Goal: Transaction & Acquisition: Purchase product/service

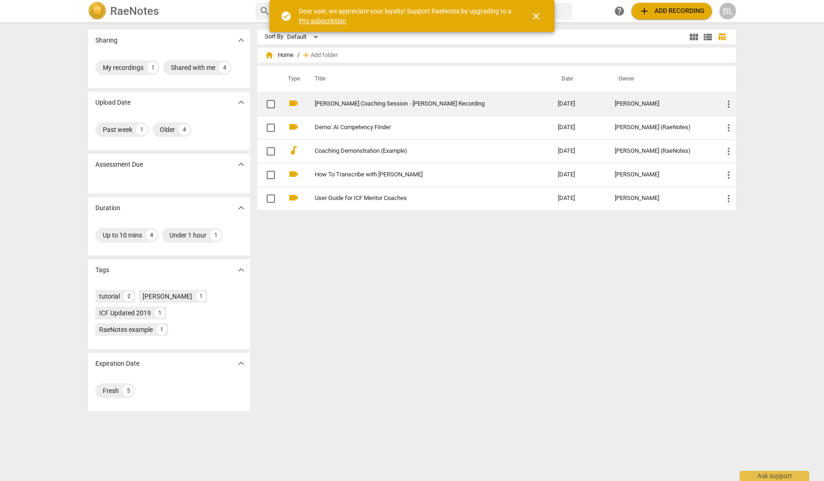
click at [440, 102] on link "[PERSON_NAME] Coaching Session - [PERSON_NAME] Recording" at bounding box center [420, 103] width 210 height 7
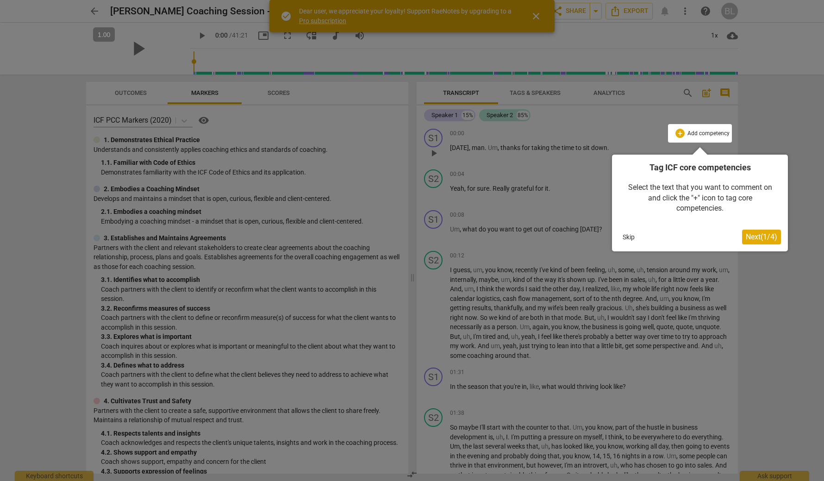
click at [761, 235] on span "Next ( 1 / 4 )" at bounding box center [761, 236] width 31 height 9
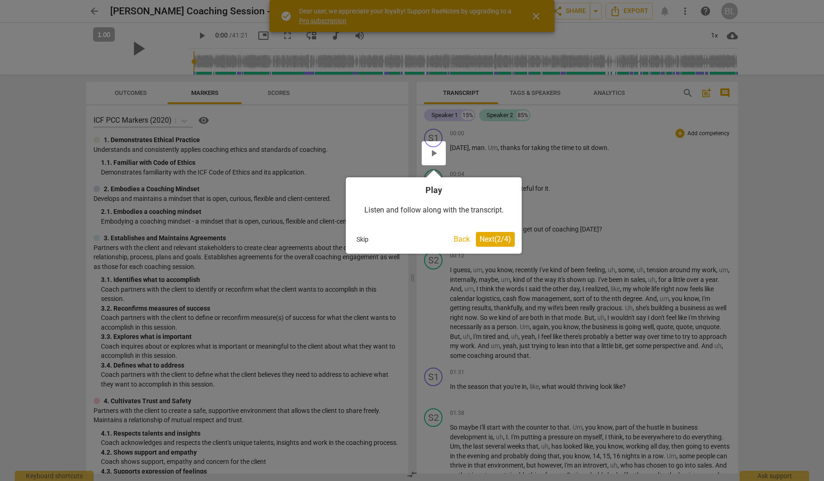
click at [490, 238] on span "Next ( 2 / 4 )" at bounding box center [495, 239] width 31 height 9
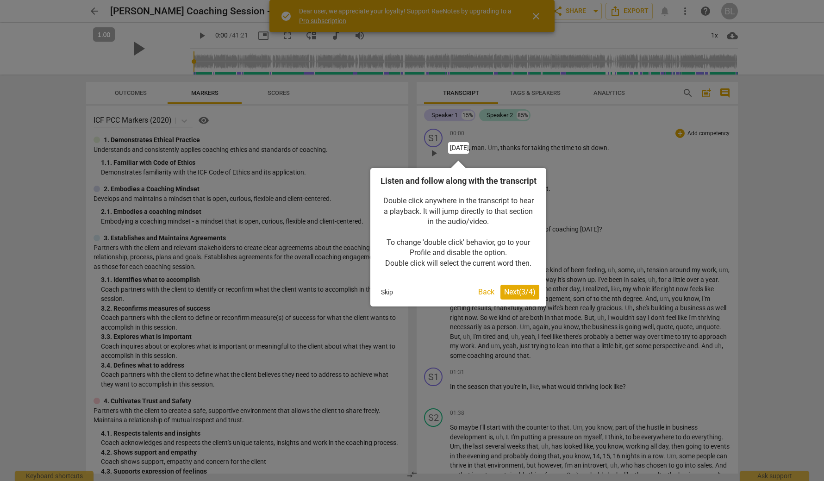
click at [523, 296] on span "Next ( 3 / 4 )" at bounding box center [519, 291] width 31 height 9
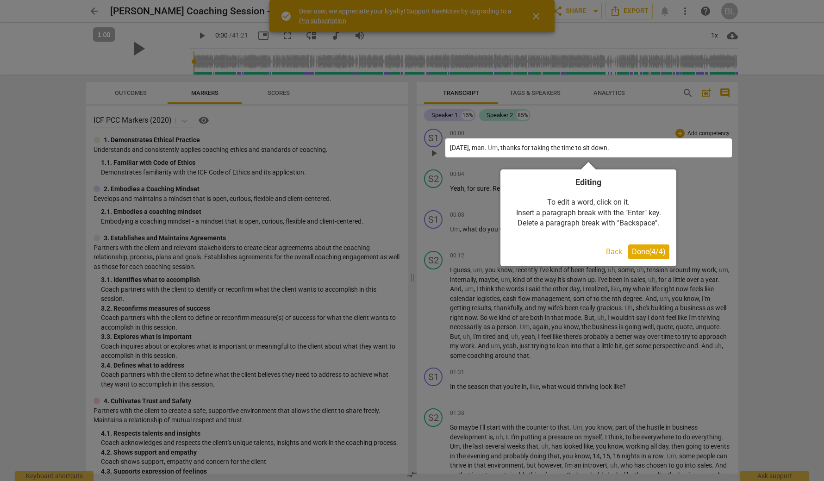
click at [649, 251] on span "Done ( 4 / 4 )" at bounding box center [649, 251] width 34 height 9
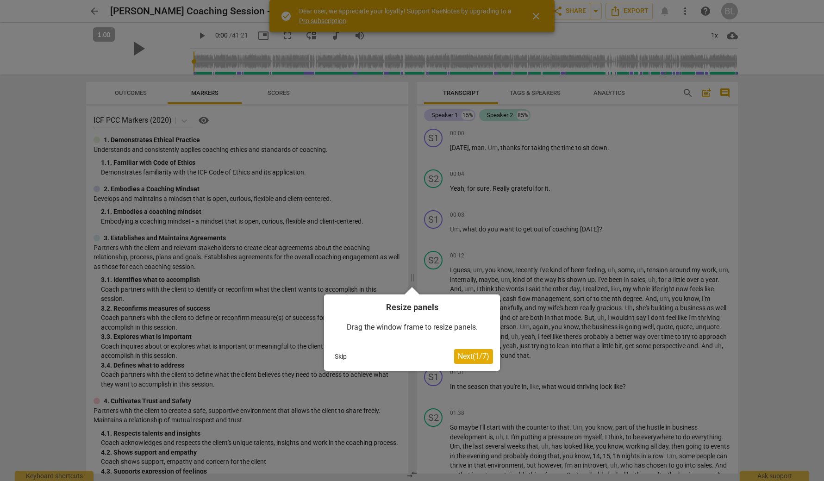
click at [473, 355] on span "Next ( 1 / 7 )" at bounding box center [473, 356] width 31 height 9
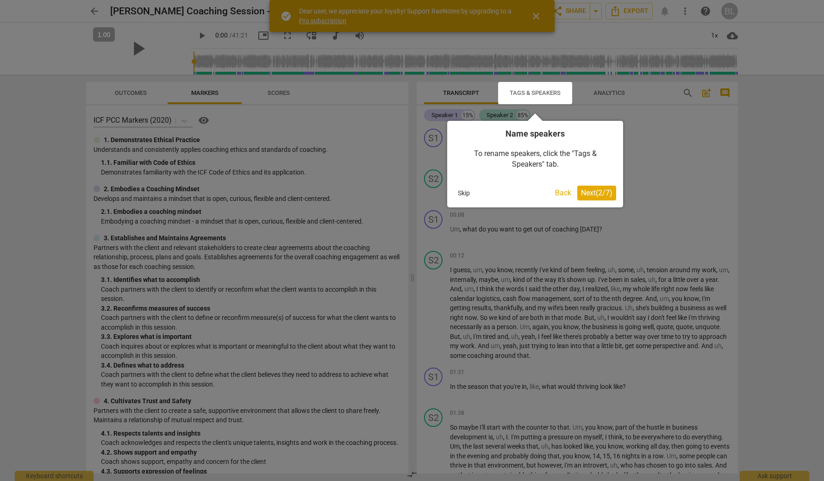
click at [599, 190] on span "Next ( 2 / 7 )" at bounding box center [596, 192] width 31 height 9
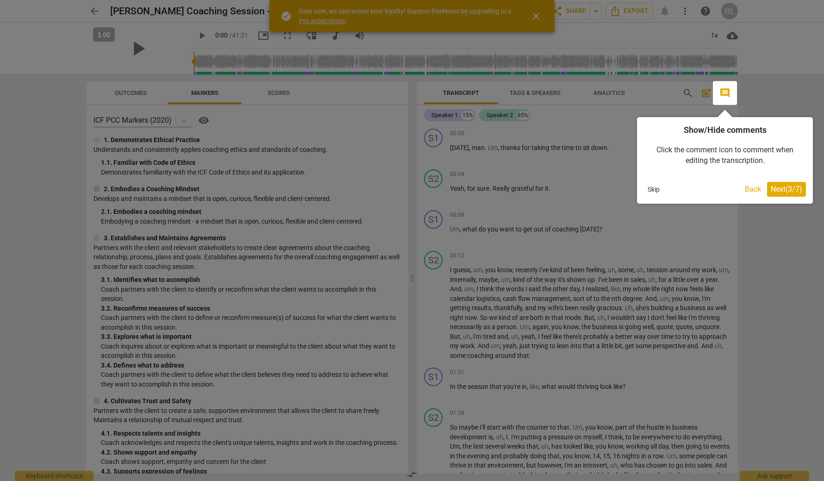
click at [783, 186] on span "Next ( 3 / 7 )" at bounding box center [786, 189] width 31 height 9
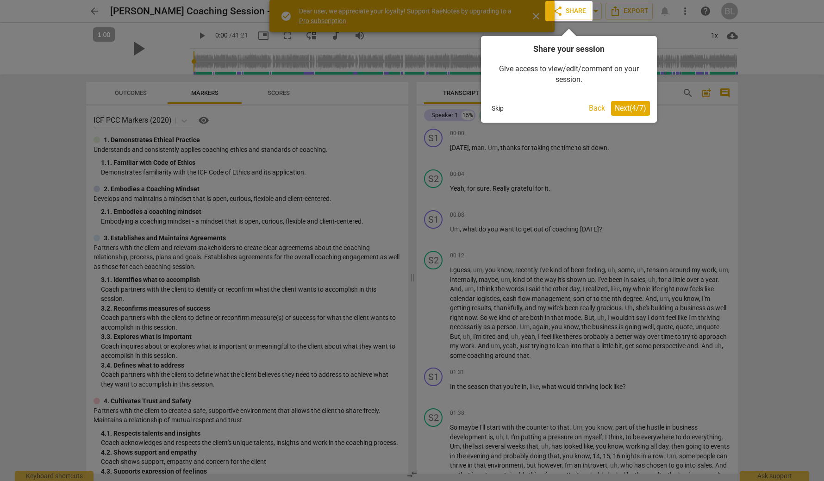
click at [649, 104] on button "Next ( 4 / 7 )" at bounding box center [630, 108] width 39 height 15
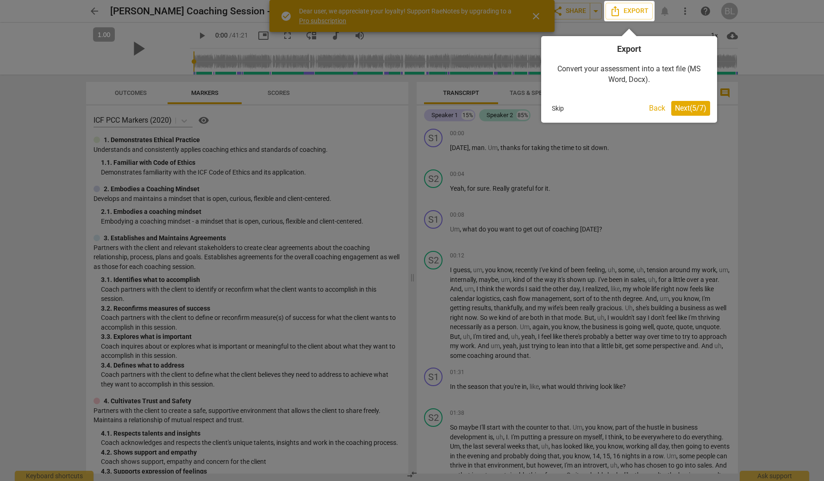
click at [680, 103] on button "Next ( 5 / 7 )" at bounding box center [690, 108] width 39 height 15
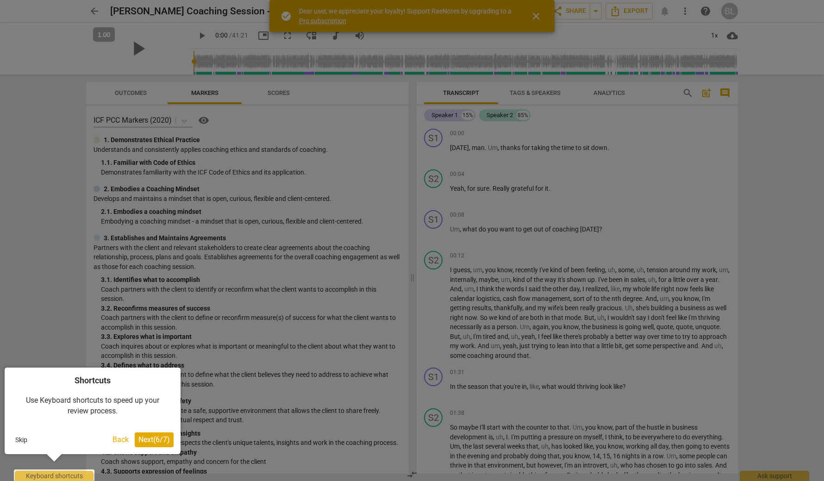
click at [145, 439] on span "Next ( 6 / 7 )" at bounding box center [153, 439] width 31 height 9
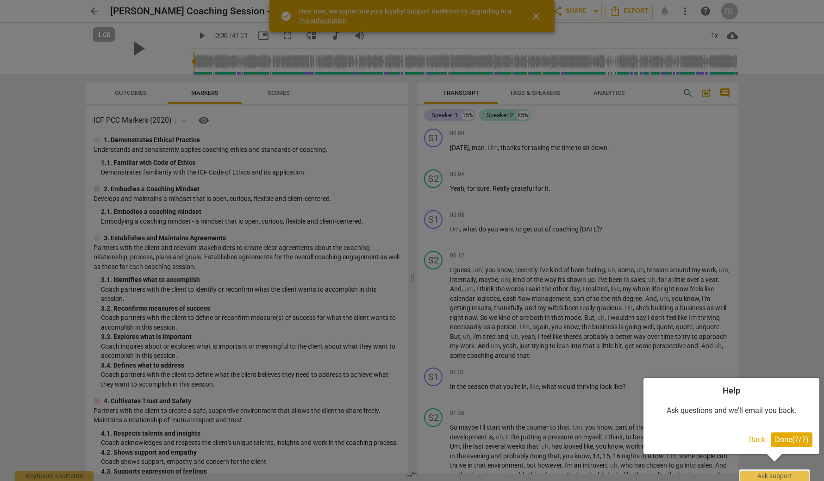
click at [782, 436] on span "Done ( 7 / 7 )" at bounding box center [792, 439] width 34 height 9
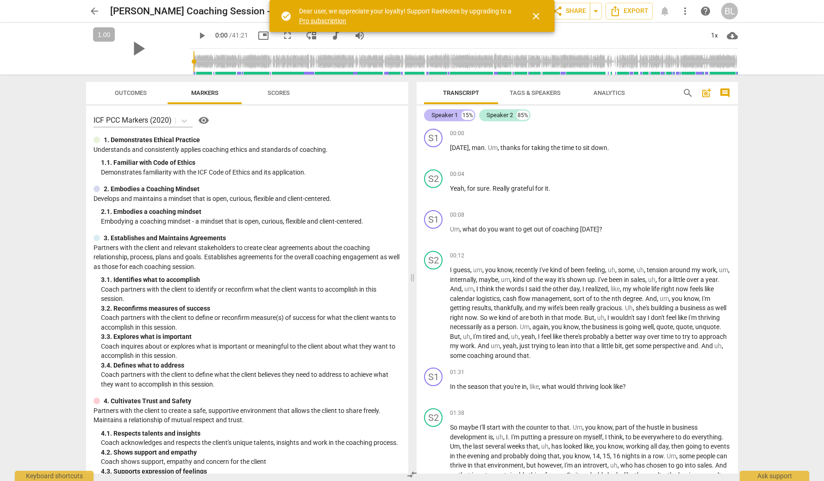
click at [449, 117] on div "Speaker 1" at bounding box center [444, 115] width 26 height 9
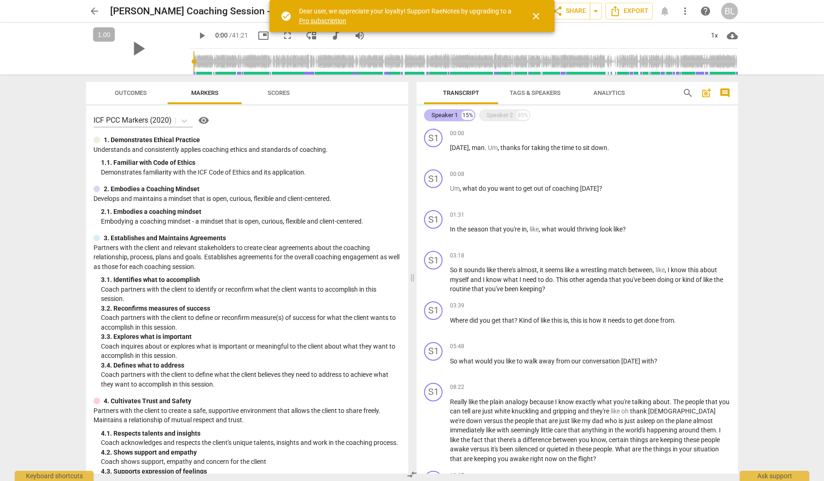
click at [449, 117] on div "Speaker 1" at bounding box center [444, 115] width 26 height 9
click at [469, 116] on div "15%" at bounding box center [468, 115] width 12 height 9
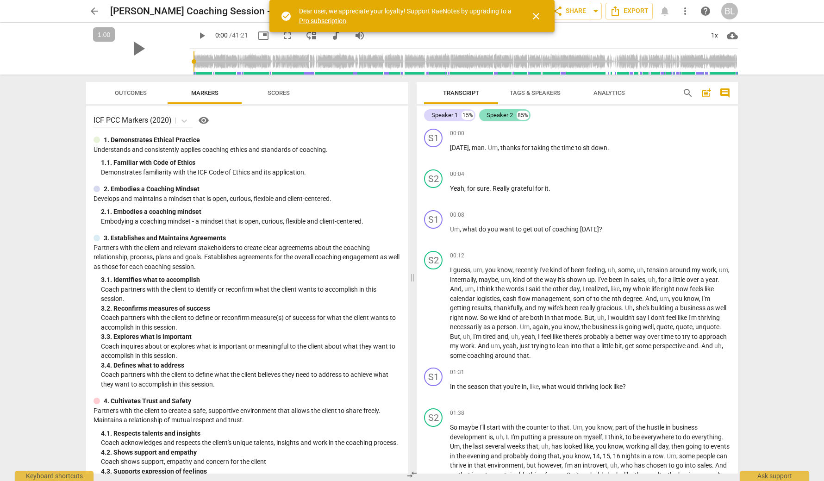
click at [510, 113] on div "Speaker 2" at bounding box center [500, 115] width 26 height 9
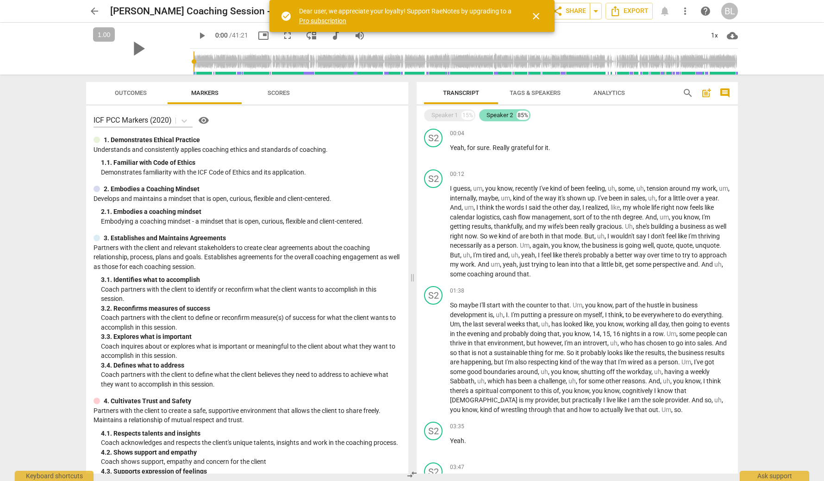
click at [510, 113] on div "Speaker 2" at bounding box center [500, 115] width 26 height 9
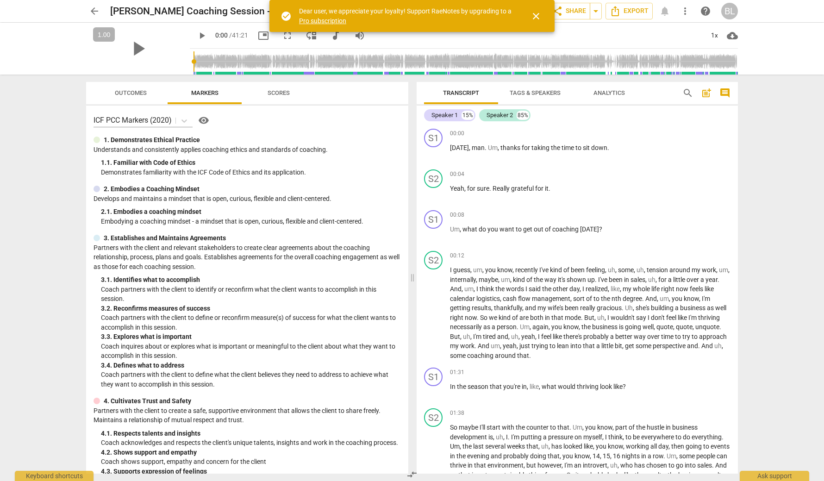
click at [137, 99] on span "Outcomes" at bounding box center [131, 93] width 54 height 12
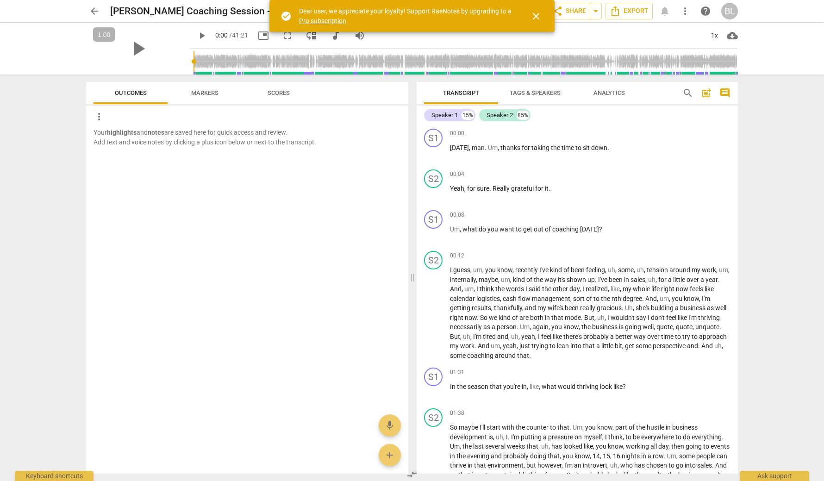
click at [186, 94] on span "Markers" at bounding box center [205, 93] width 50 height 12
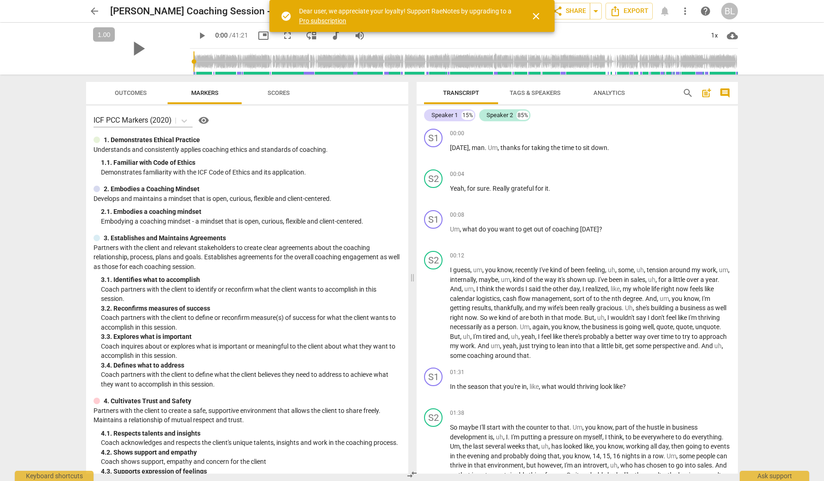
click at [287, 94] on span "Scores" at bounding box center [279, 92] width 22 height 7
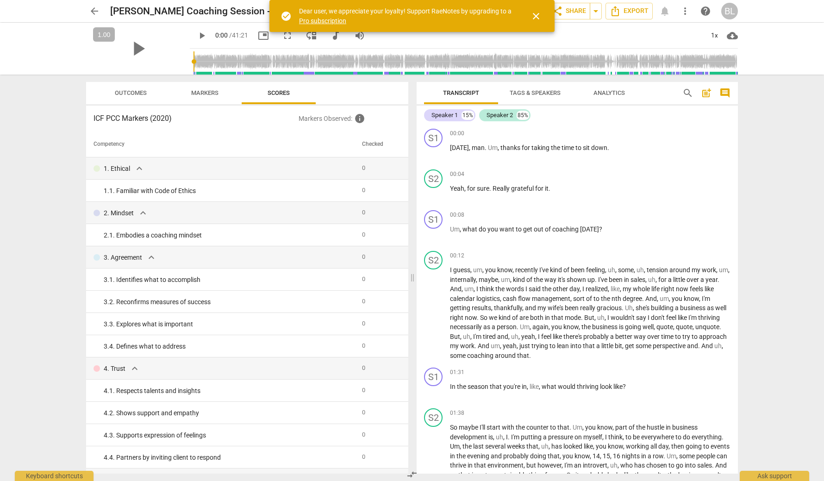
click at [194, 88] on span "Markers" at bounding box center [205, 93] width 50 height 12
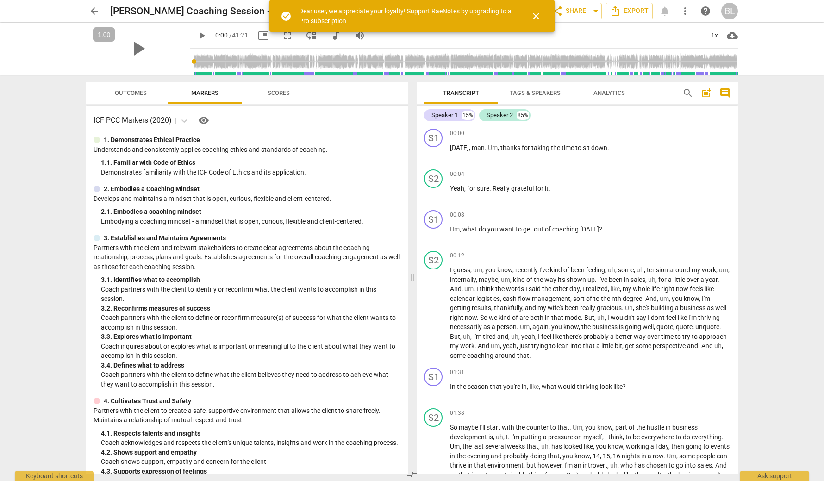
click at [142, 87] on span "Outcomes" at bounding box center [131, 93] width 54 height 12
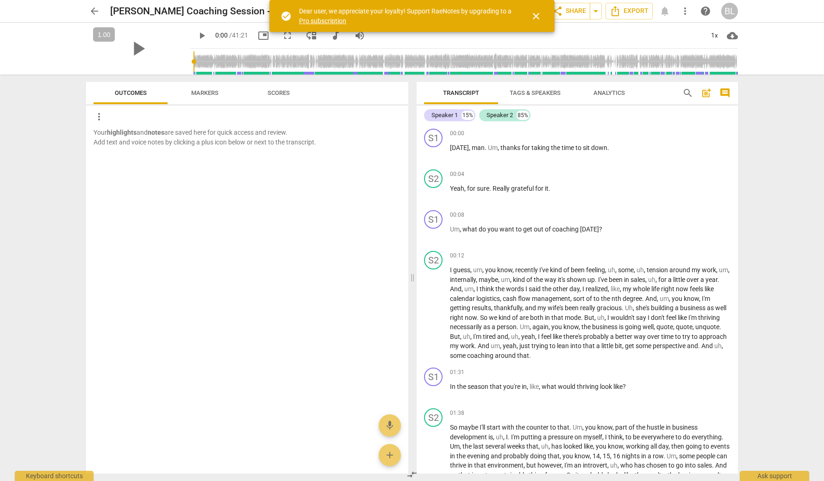
click at [200, 92] on span "Markers" at bounding box center [204, 92] width 27 height 7
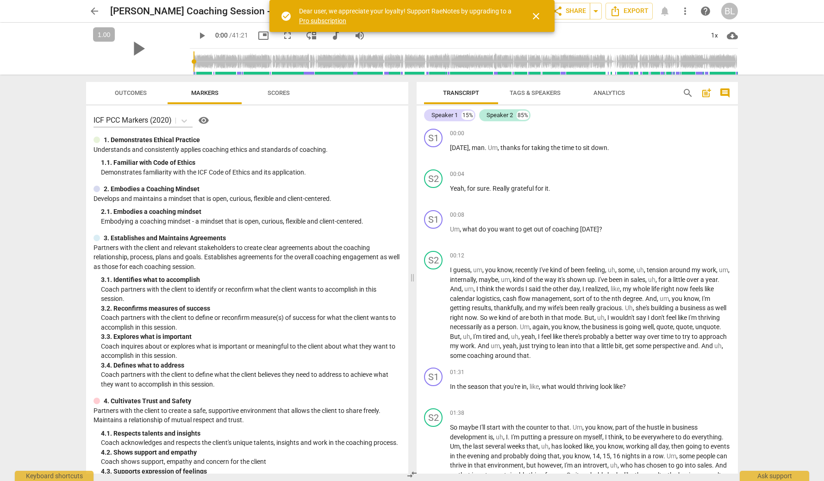
click at [531, 12] on span "close" at bounding box center [535, 16] width 11 height 11
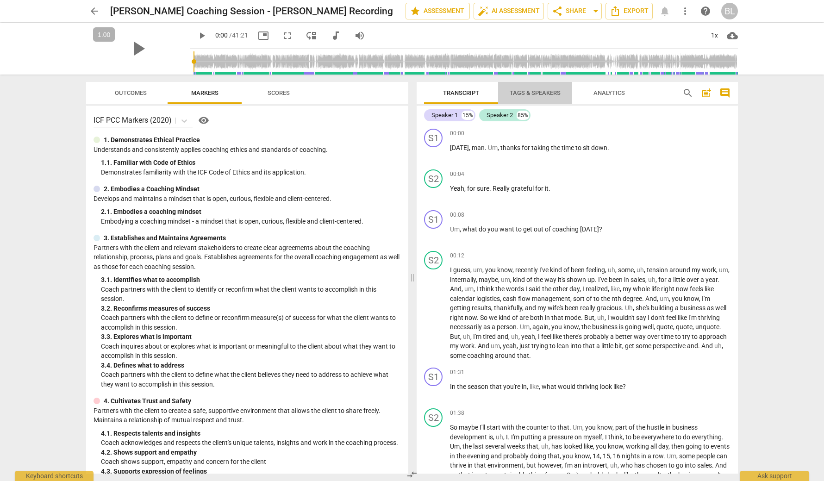
click at [533, 95] on span "Tags & Speakers" at bounding box center [535, 92] width 51 height 7
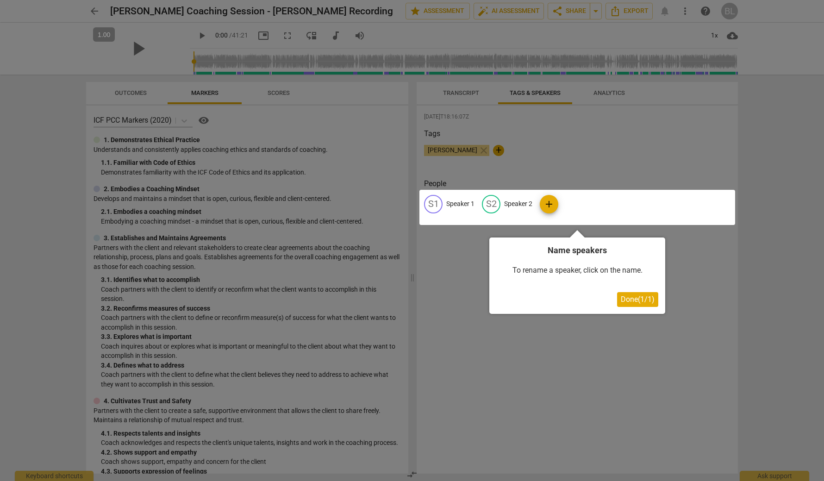
click at [631, 298] on span "Done ( 1 / 1 )" at bounding box center [638, 299] width 34 height 9
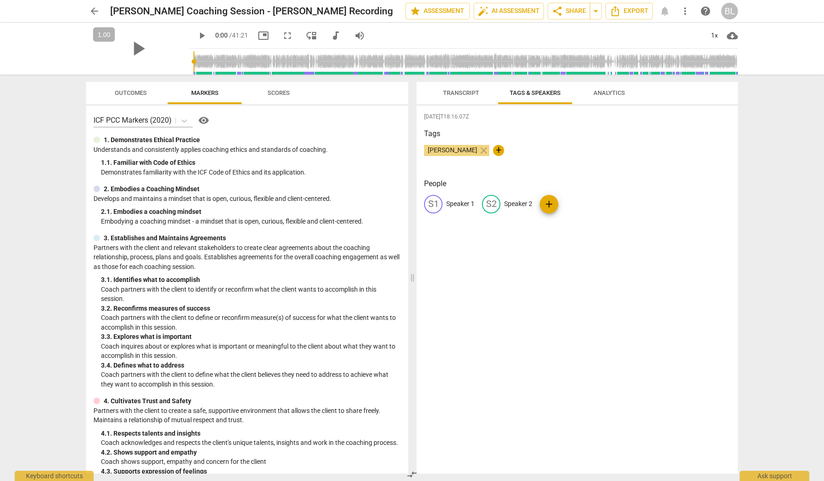
click at [453, 201] on p "Speaker 1" at bounding box center [460, 204] width 28 height 10
type input "[PERSON_NAME]"
click at [564, 206] on p "Speaker 2" at bounding box center [578, 204] width 28 height 10
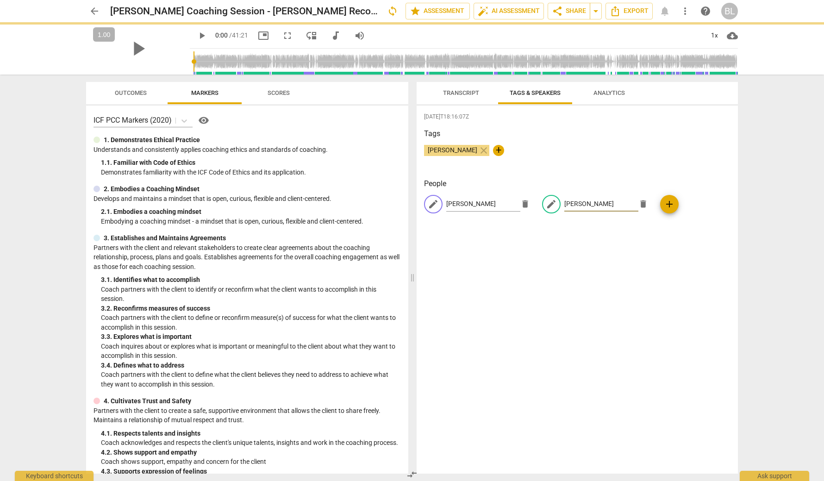
type input "[PERSON_NAME]"
click at [586, 250] on div "2025-10-03T18:16:07Z Tags Brian Lawrence close + People edit Brian Lawrence del…" at bounding box center [577, 290] width 321 height 368
click at [455, 90] on span "Transcript" at bounding box center [461, 92] width 36 height 7
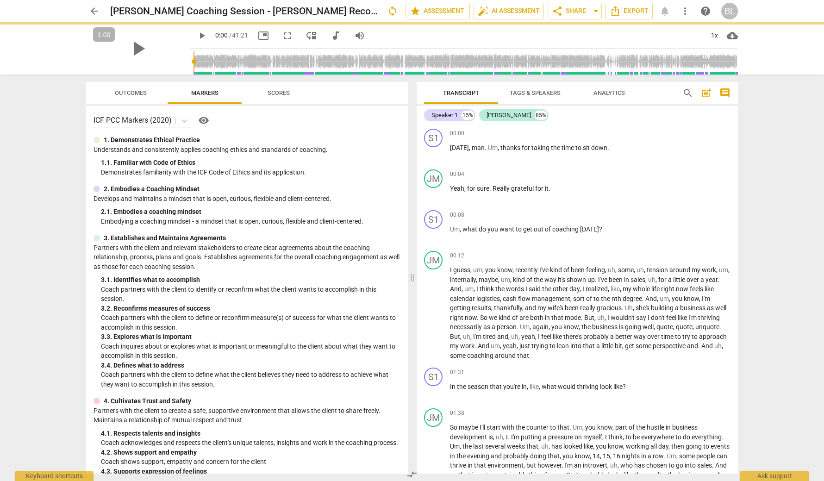
click at [526, 92] on span "Tags & Speakers" at bounding box center [535, 92] width 51 height 7
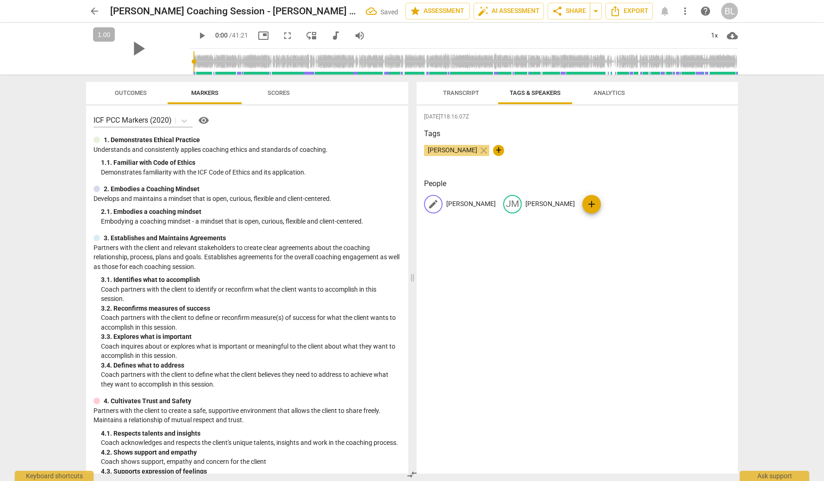
click at [464, 202] on p "[PERSON_NAME]" at bounding box center [471, 204] width 50 height 10
click at [466, 95] on span "Transcript" at bounding box center [461, 92] width 36 height 7
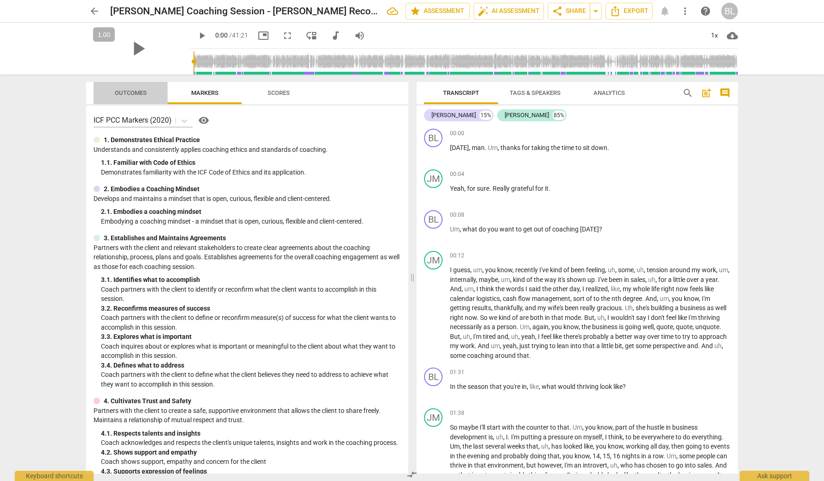
click at [125, 92] on span "Outcomes" at bounding box center [131, 92] width 32 height 7
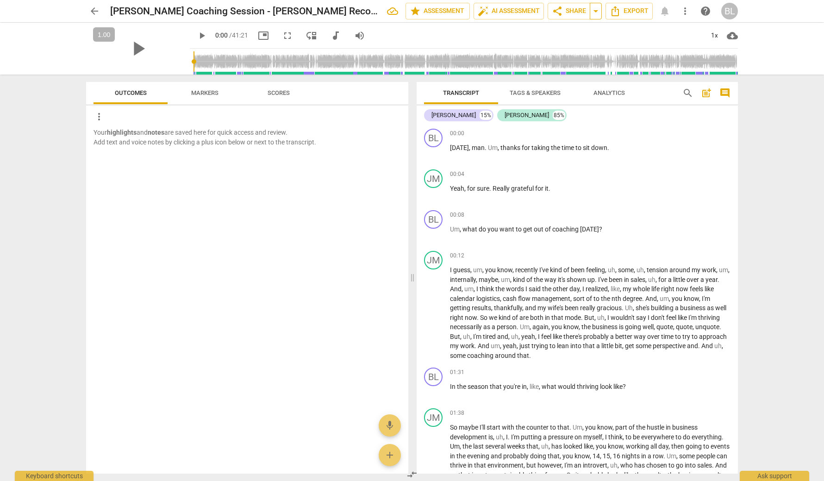
click at [599, 12] on span "arrow_drop_down" at bounding box center [595, 11] width 11 height 11
click at [576, 12] on span "share Share" at bounding box center [569, 11] width 34 height 11
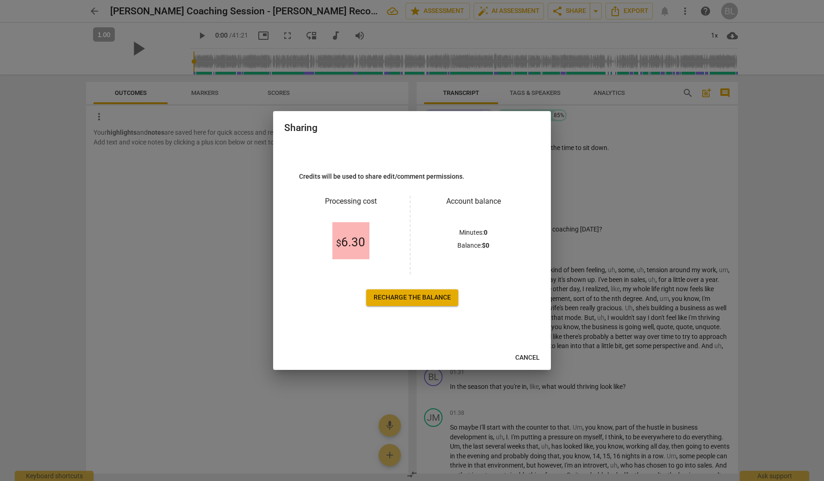
click at [525, 363] on button "Cancel" at bounding box center [527, 357] width 39 height 17
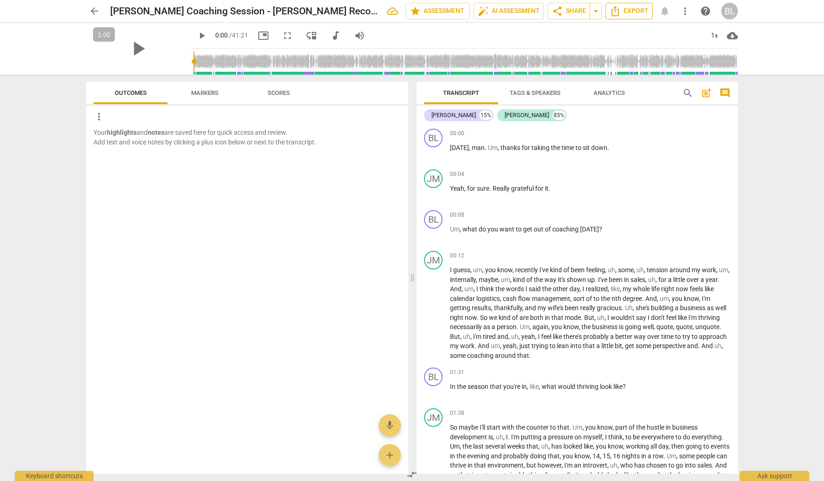
click at [626, 8] on span "Export" at bounding box center [629, 11] width 39 height 11
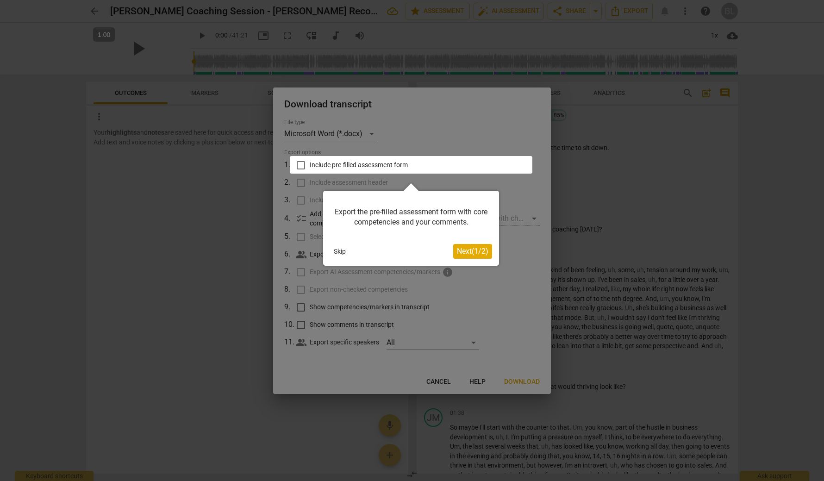
click at [481, 249] on span "Next ( 1 / 2 )" at bounding box center [472, 251] width 31 height 9
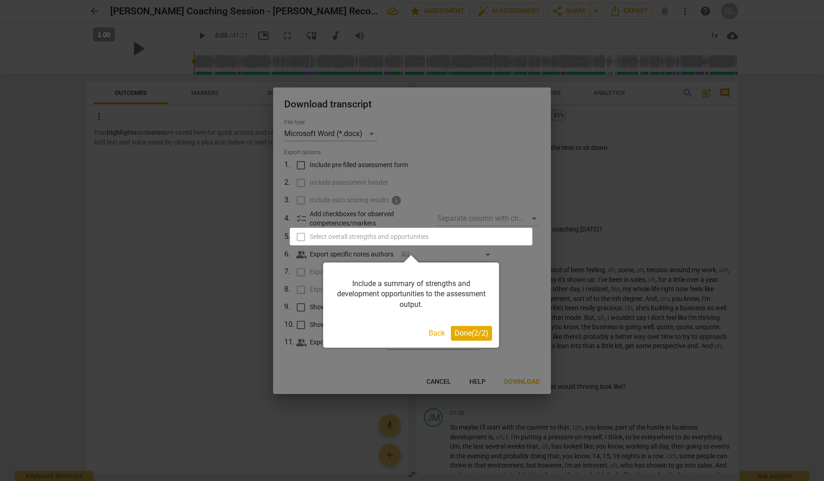
click at [477, 331] on span "Done ( 2 / 2 )" at bounding box center [472, 333] width 34 height 9
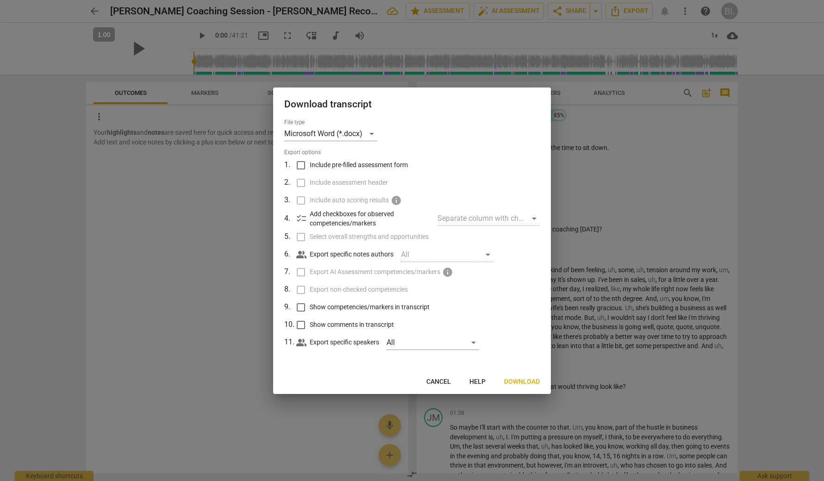
click at [539, 56] on div at bounding box center [412, 240] width 824 height 481
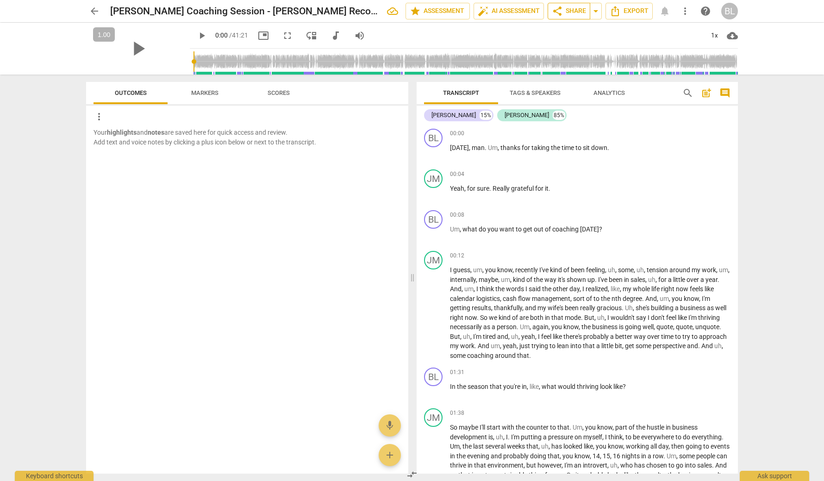
click at [586, 10] on button "share Share" at bounding box center [569, 11] width 43 height 17
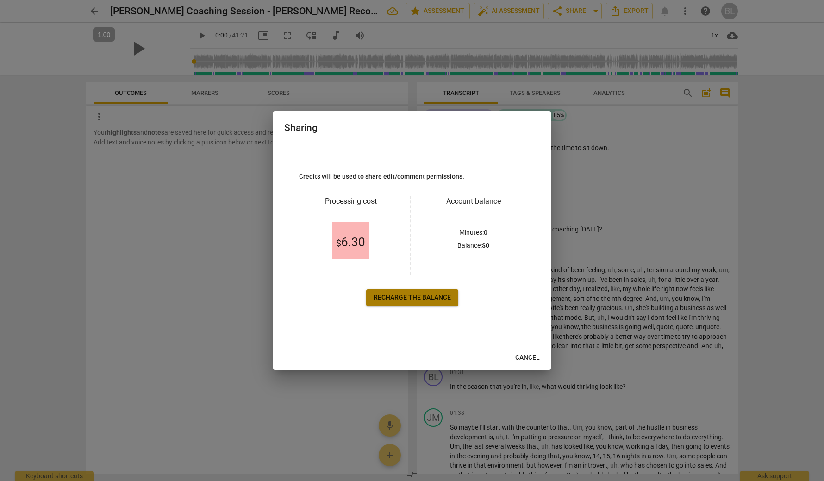
click at [396, 297] on span "Recharge the balance" at bounding box center [412, 297] width 77 height 9
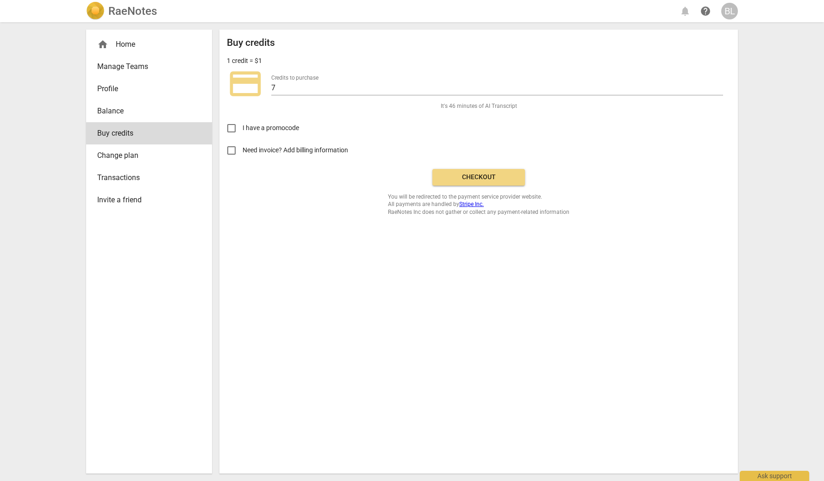
click at [484, 177] on span "Checkout" at bounding box center [479, 177] width 78 height 9
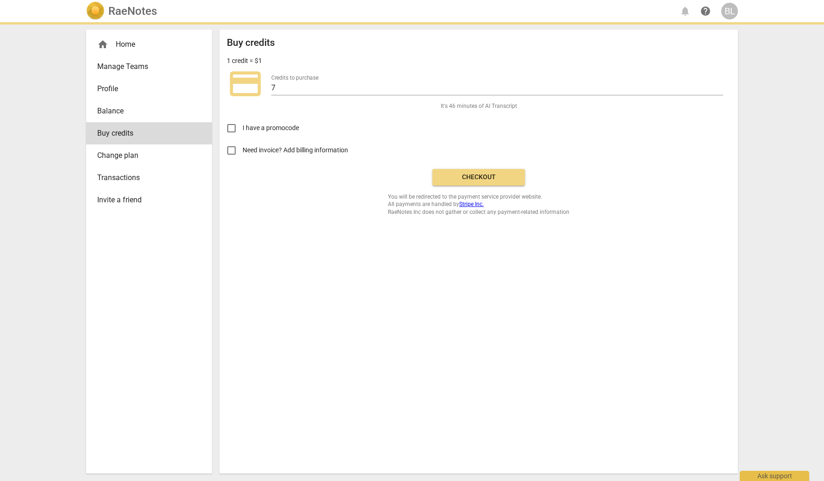
click at [104, 8] on img at bounding box center [95, 11] width 19 height 19
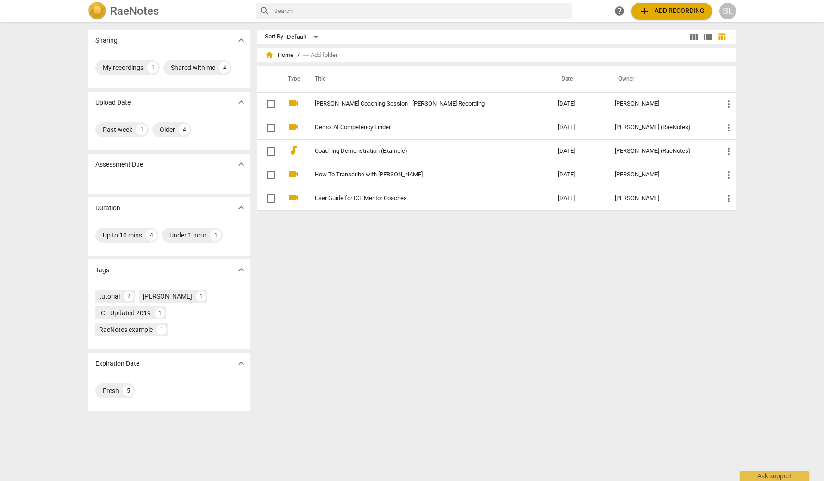
click at [155, 12] on h2 "RaeNotes" at bounding box center [134, 11] width 49 height 13
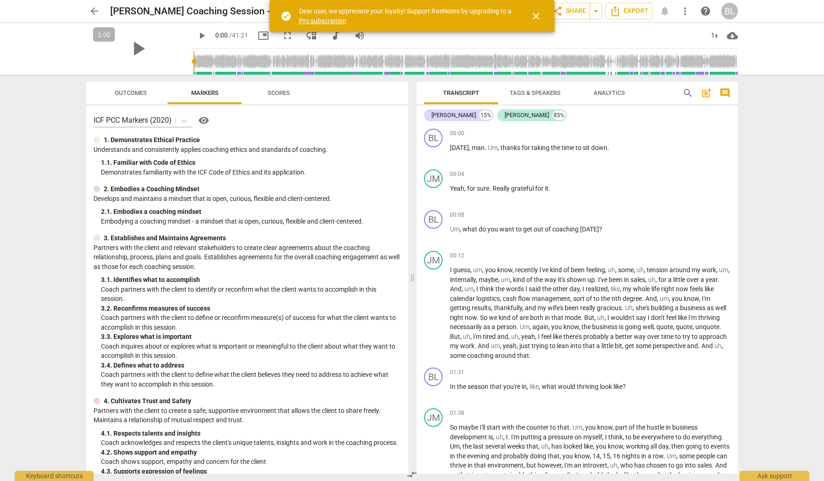
click at [537, 15] on span "close" at bounding box center [535, 16] width 11 height 11
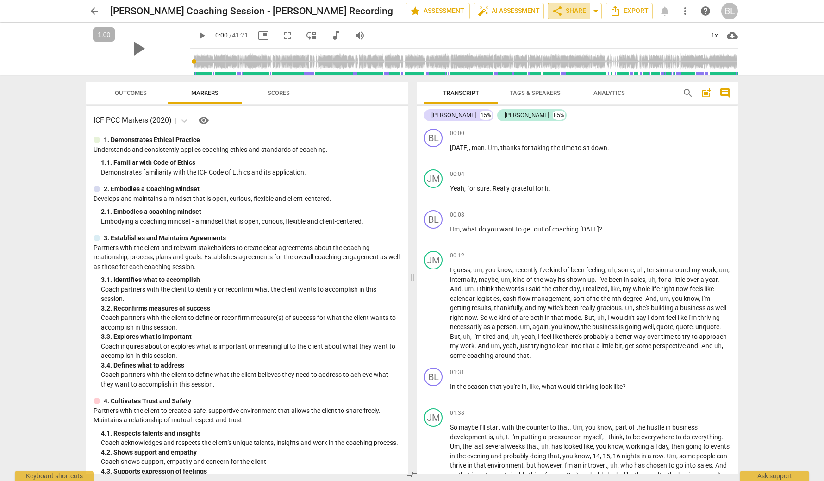
click at [574, 13] on span "share Share" at bounding box center [569, 11] width 34 height 11
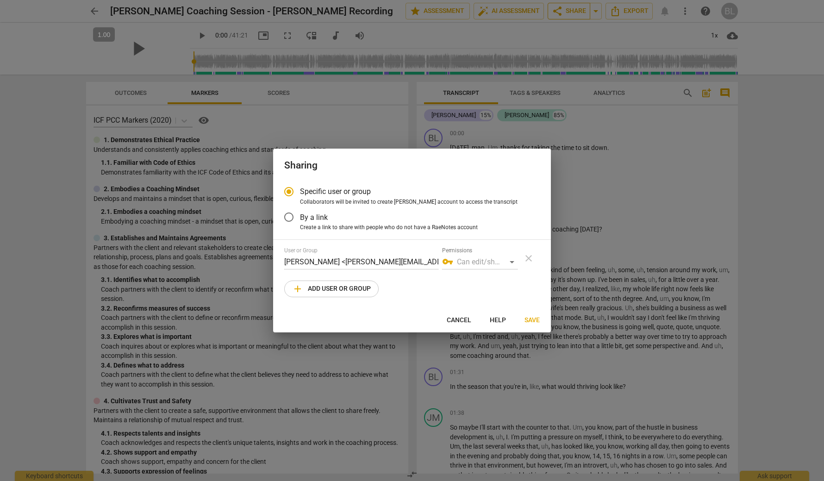
radio input "false"
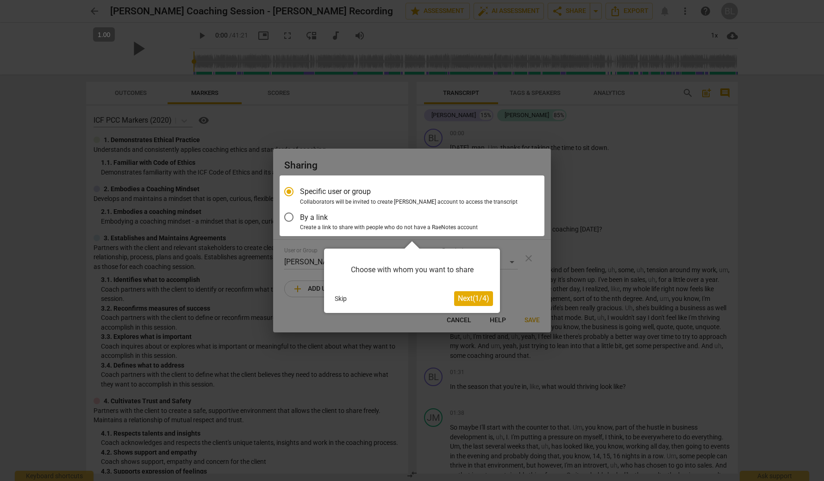
click at [318, 216] on div at bounding box center [412, 205] width 265 height 61
click at [471, 299] on span "Next ( 1 / 4 )" at bounding box center [473, 298] width 31 height 9
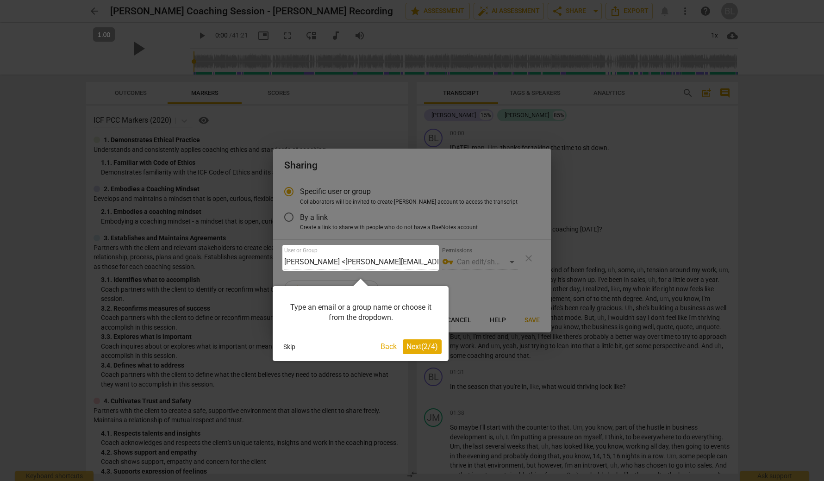
click at [419, 343] on span "Next ( 2 / 4 )" at bounding box center [421, 346] width 31 height 9
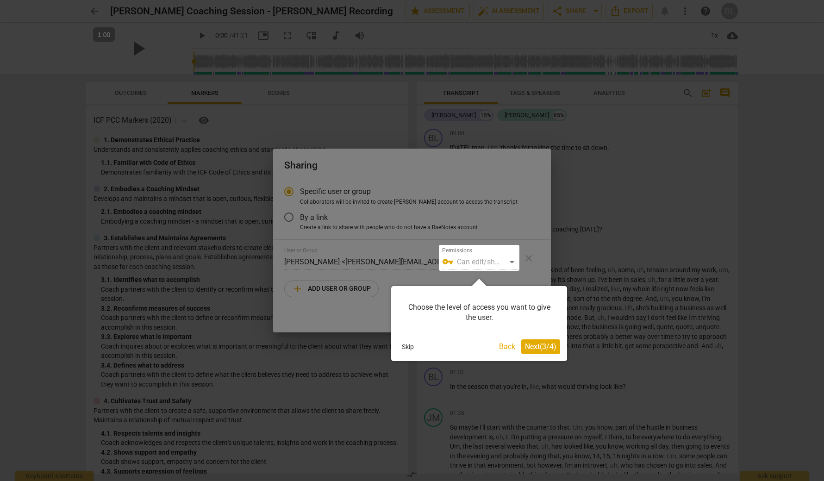
click at [544, 349] on span "Next ( 3 / 4 )" at bounding box center [540, 346] width 31 height 9
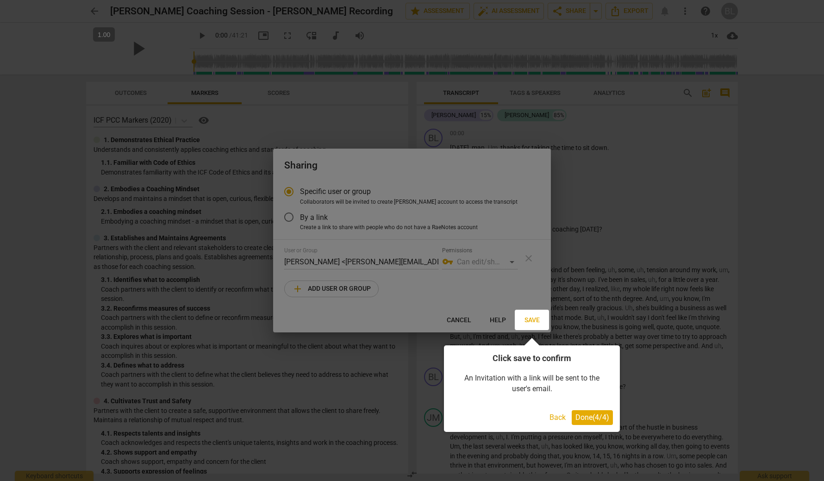
click at [586, 420] on span "Done ( 4 / 4 )" at bounding box center [592, 417] width 34 height 9
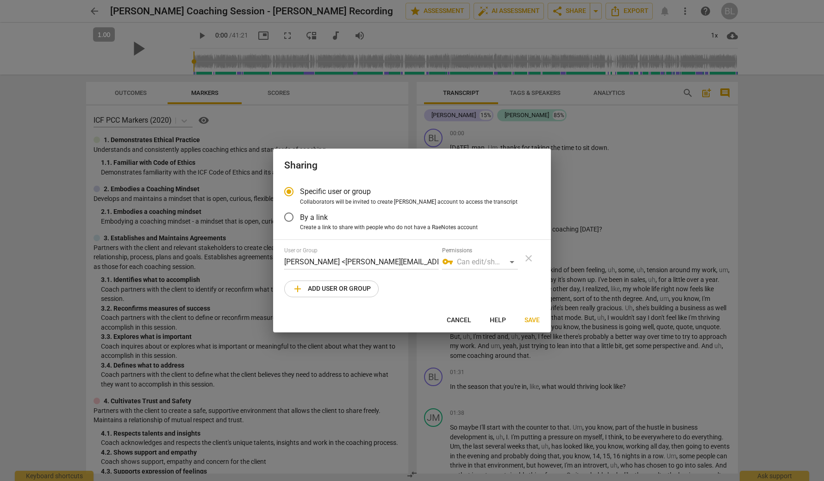
click at [510, 259] on div "vpn_key Can edit/share" at bounding box center [479, 262] width 75 height 15
click at [287, 218] on input "By a link" at bounding box center [289, 217] width 22 height 22
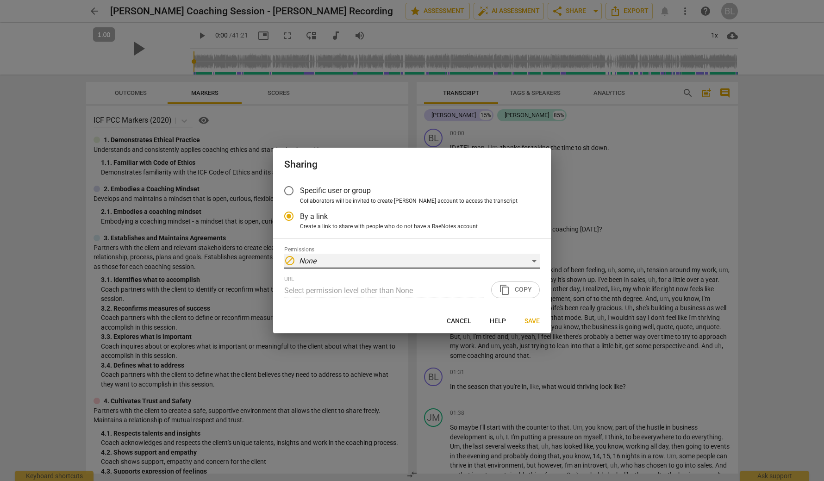
click at [332, 260] on div "block None" at bounding box center [412, 261] width 256 height 15
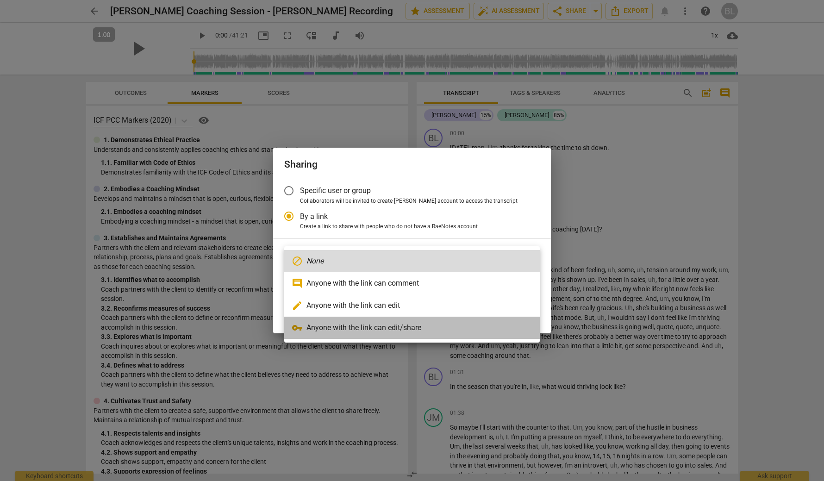
click at [352, 328] on li "vpn_key Anyone with the link can edit/share" at bounding box center [412, 328] width 256 height 22
radio input "false"
type input "https://app.raenotes.com/meeting/f0a8f81008e648c98628b7bdb5b5a92d?success=7"
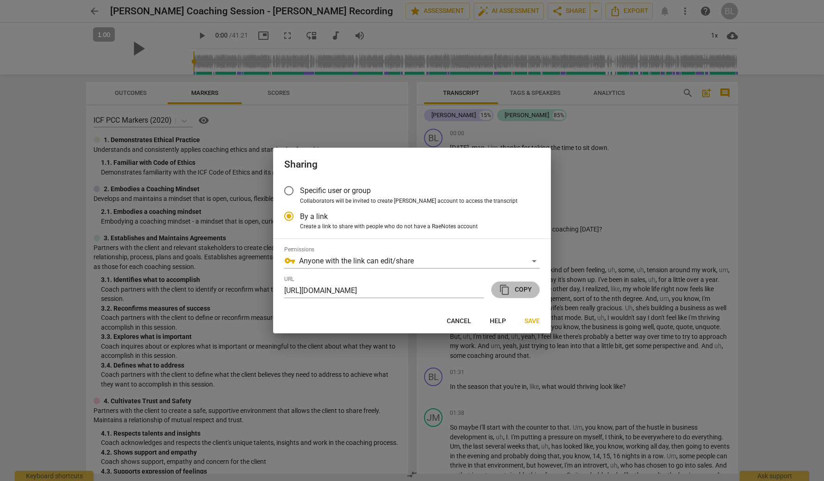
click at [518, 289] on span "content_copy Copy" at bounding box center [515, 289] width 33 height 11
click at [534, 319] on span "Save" at bounding box center [531, 321] width 15 height 9
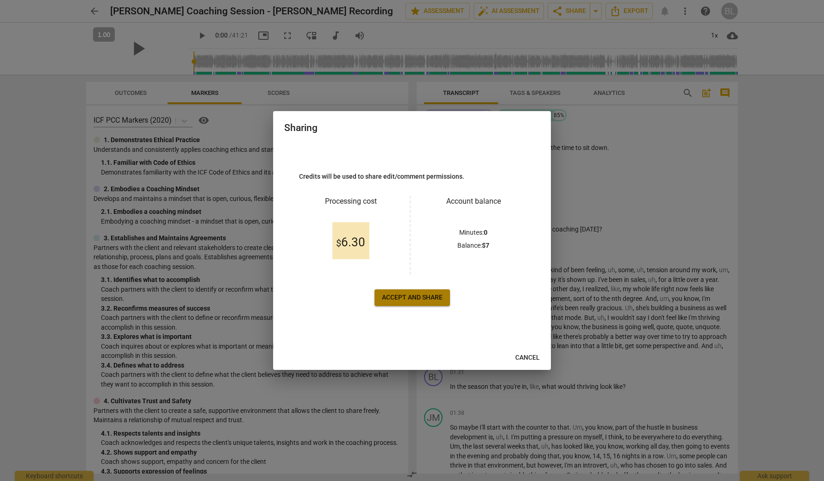
click at [422, 294] on span "Accept and share" at bounding box center [412, 297] width 61 height 9
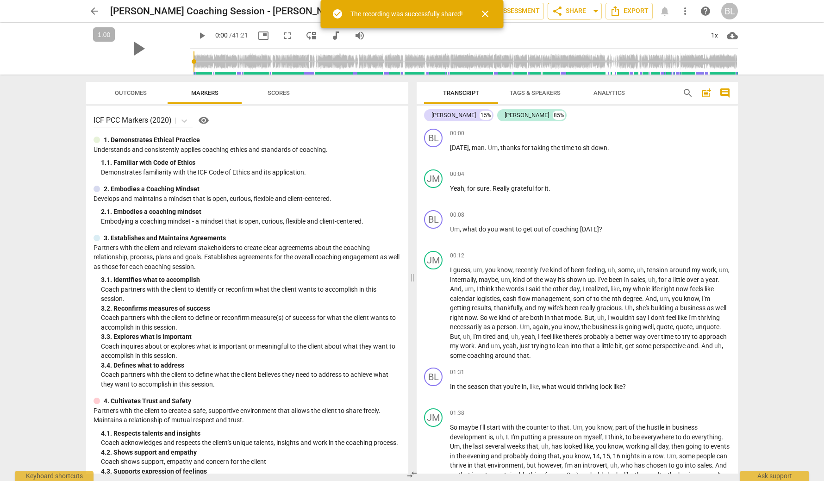
click at [565, 9] on span "share Share" at bounding box center [569, 11] width 34 height 11
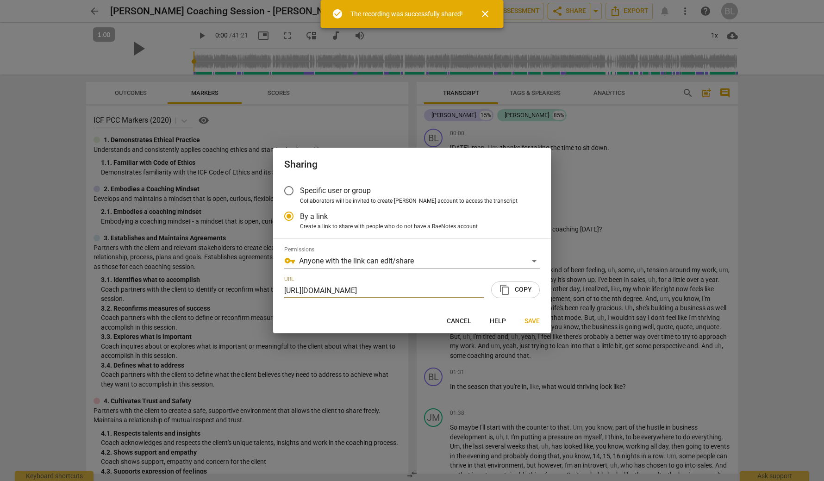
scroll to position [0, 85]
radio input "false"
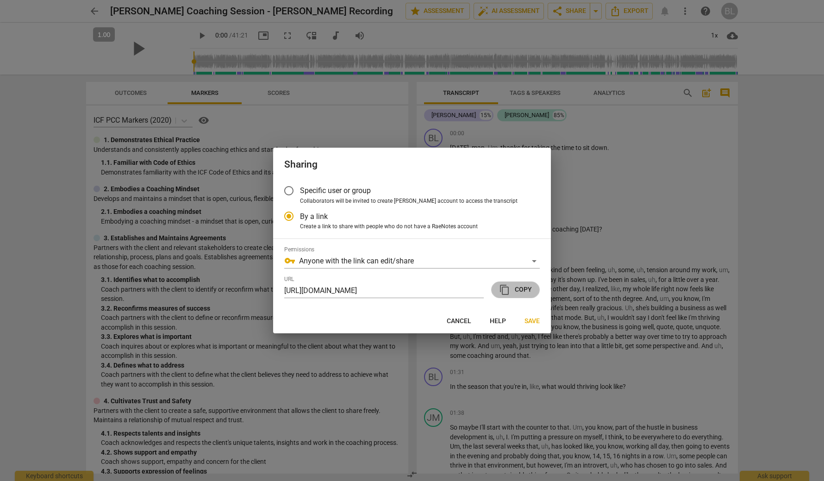
click at [523, 286] on span "content_copy Copy" at bounding box center [515, 289] width 33 height 11
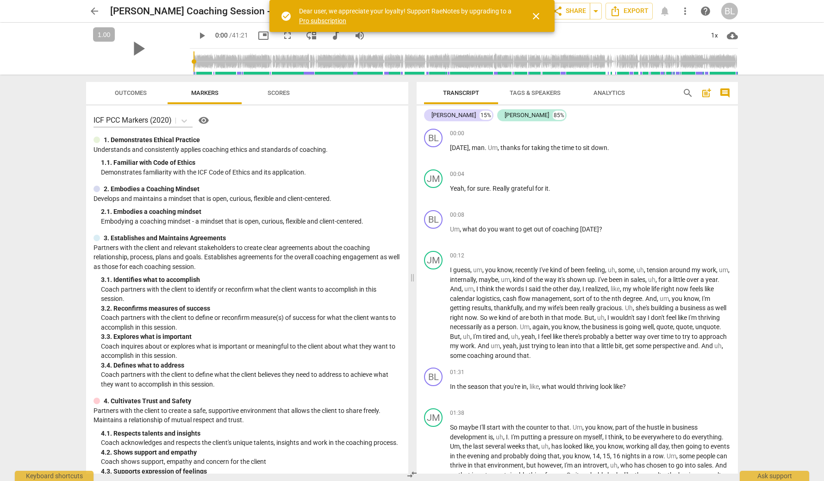
click at [534, 19] on span "close" at bounding box center [535, 16] width 11 height 11
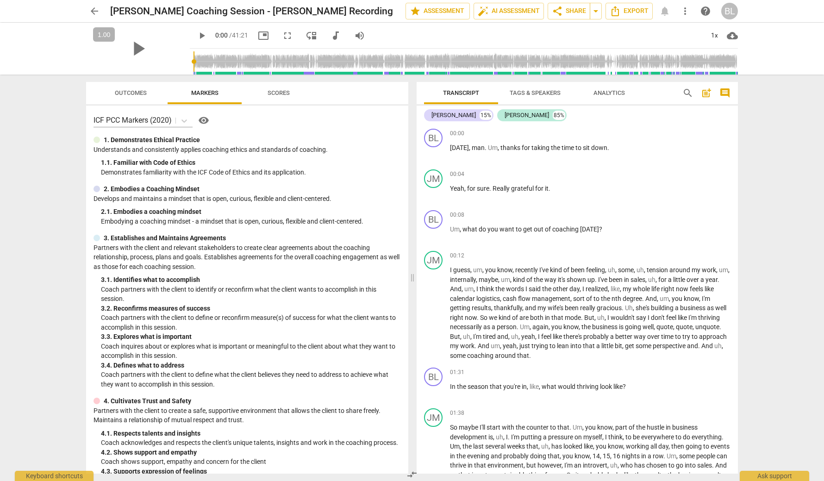
click at [260, 91] on span "Scores" at bounding box center [278, 93] width 44 height 12
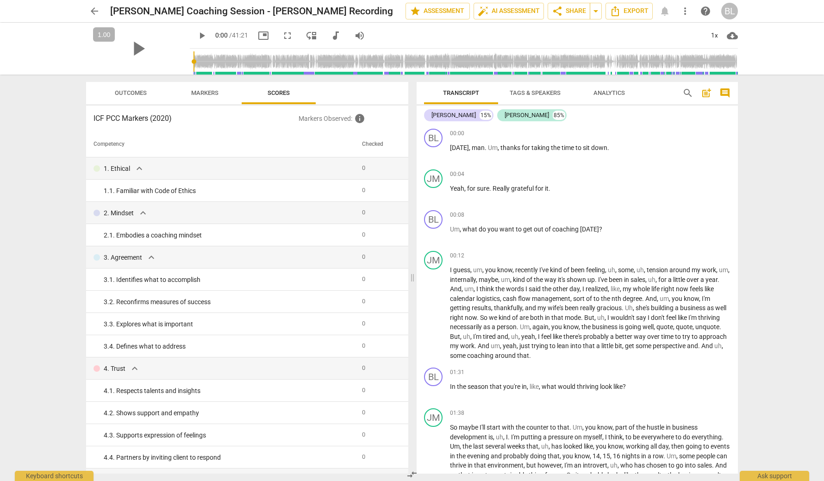
click at [136, 91] on span "Outcomes" at bounding box center [131, 92] width 32 height 7
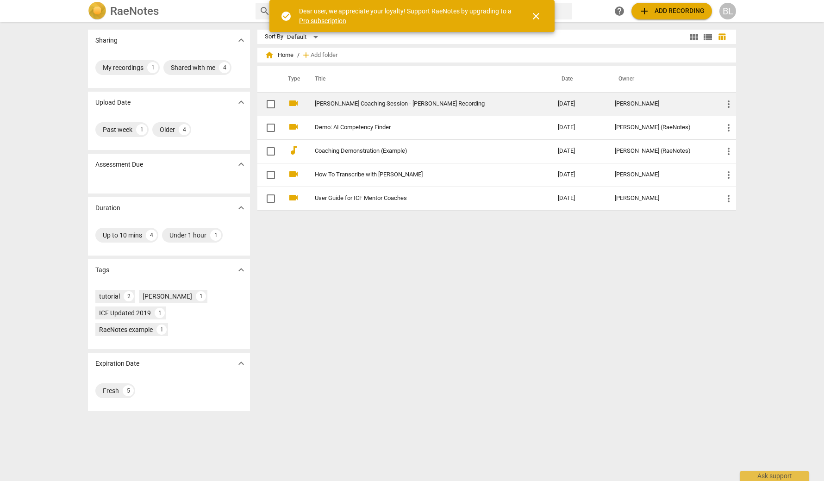
click at [412, 106] on link "[PERSON_NAME] Coaching Session - [PERSON_NAME] Recording" at bounding box center [420, 103] width 210 height 7
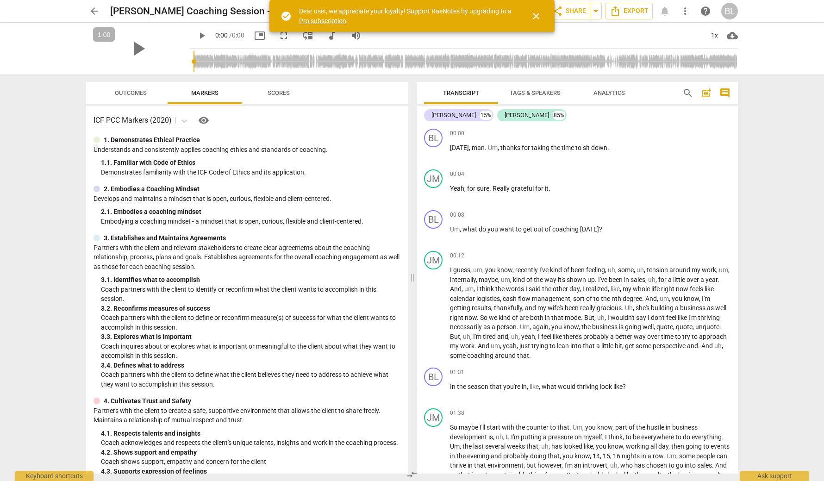
click at [133, 100] on button "Outcomes" at bounding box center [131, 93] width 74 height 22
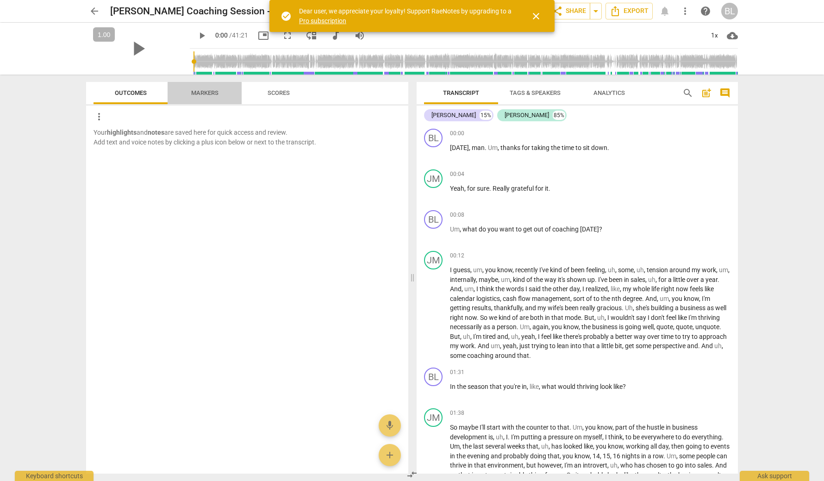
click at [200, 95] on span "Markers" at bounding box center [204, 92] width 27 height 7
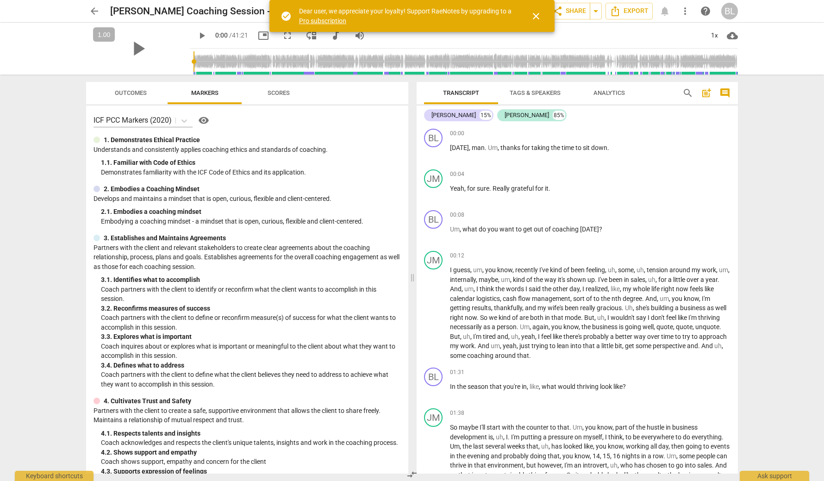
click at [295, 92] on span "Scores" at bounding box center [278, 93] width 44 height 12
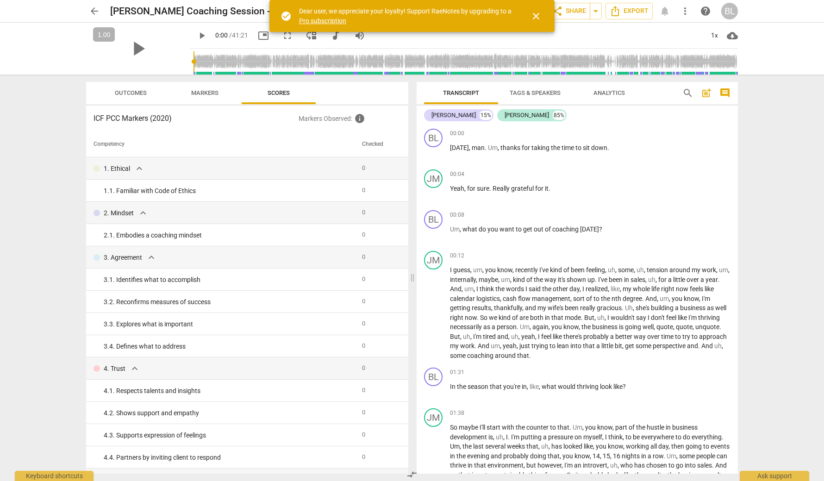
click at [212, 89] on span "Markers" at bounding box center [204, 92] width 27 height 7
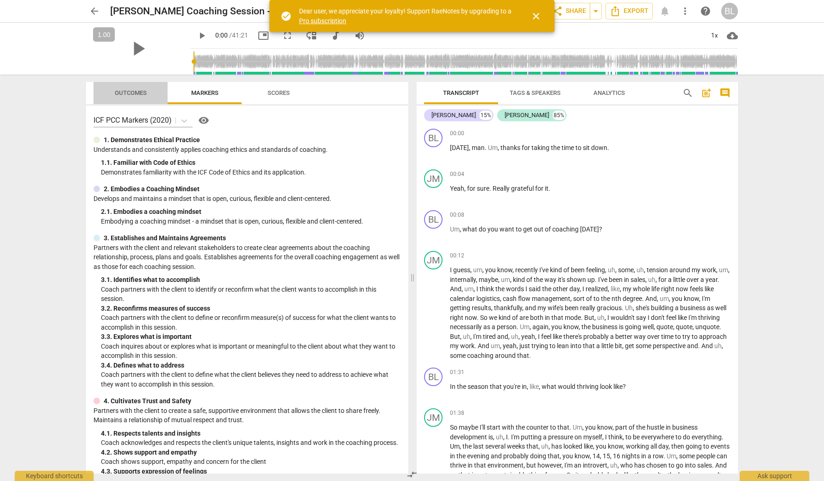
click at [131, 94] on span "Outcomes" at bounding box center [131, 92] width 32 height 7
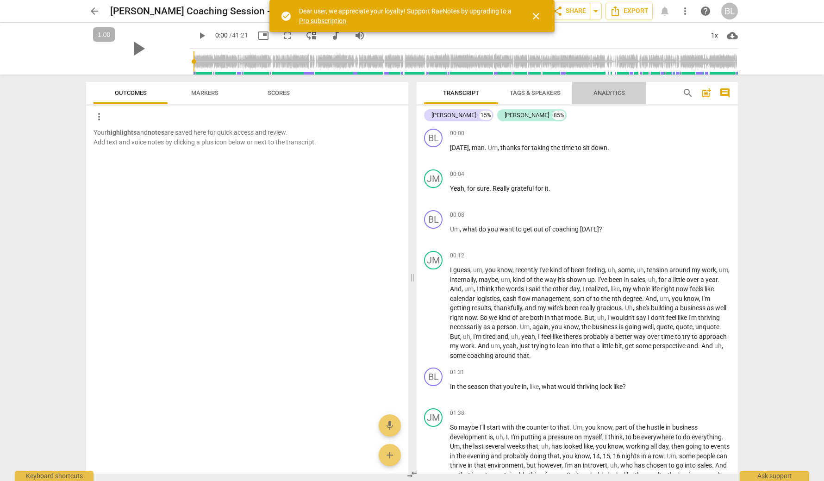
click at [594, 97] on span "Analytics" at bounding box center [609, 93] width 54 height 12
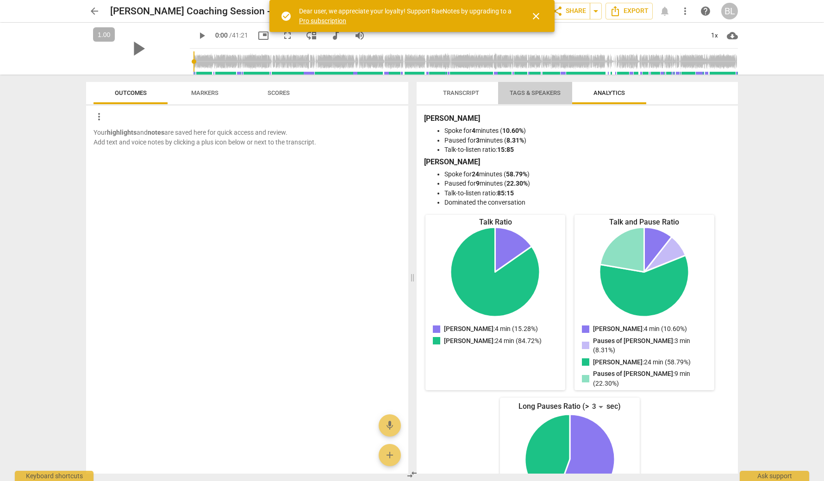
click at [524, 97] on span "Tags & Speakers" at bounding box center [535, 93] width 73 height 12
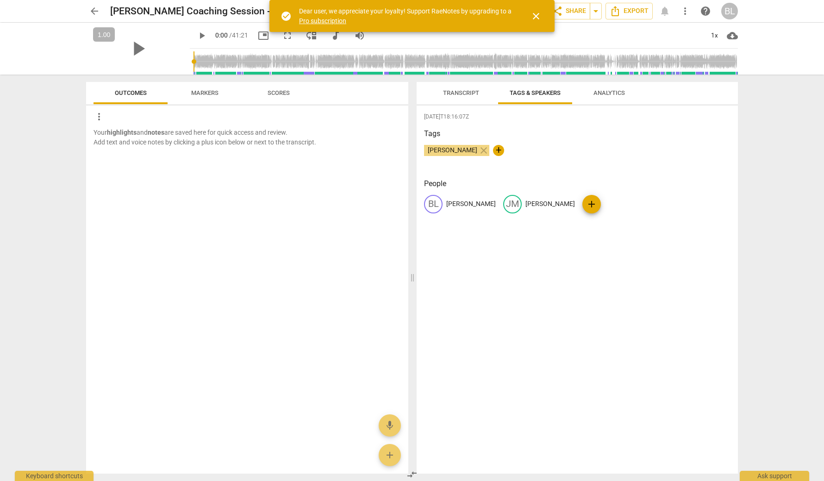
click at [468, 91] on span "Transcript" at bounding box center [461, 92] width 36 height 7
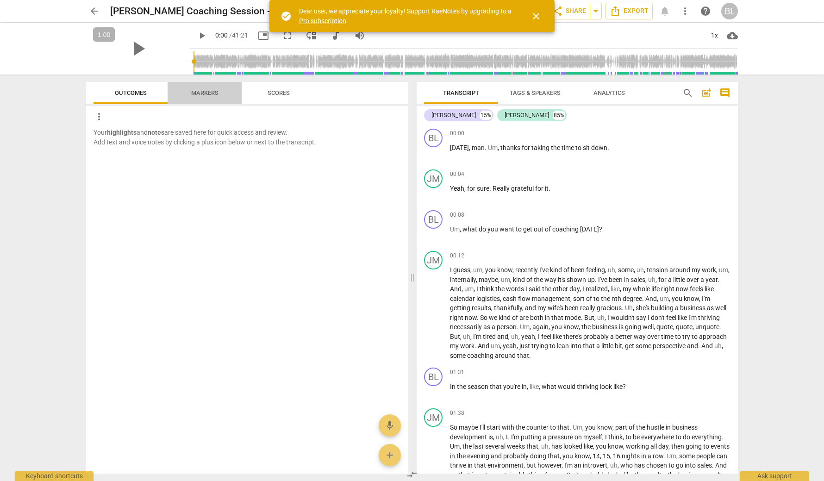
click at [199, 97] on span "Markers" at bounding box center [205, 93] width 50 height 12
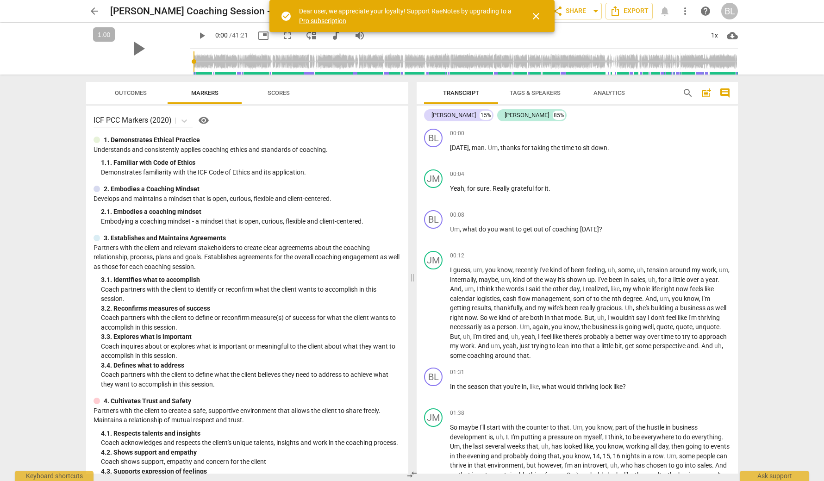
click at [290, 87] on span "Scores" at bounding box center [278, 93] width 44 height 12
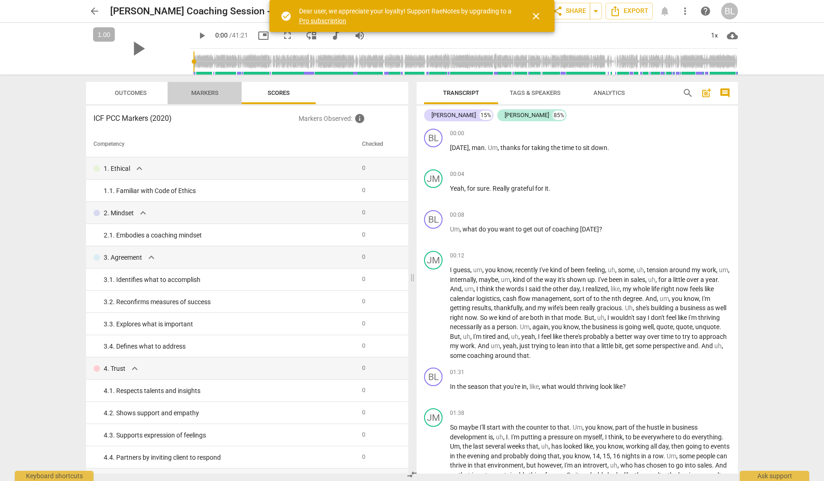
click at [196, 91] on span "Markers" at bounding box center [204, 92] width 27 height 7
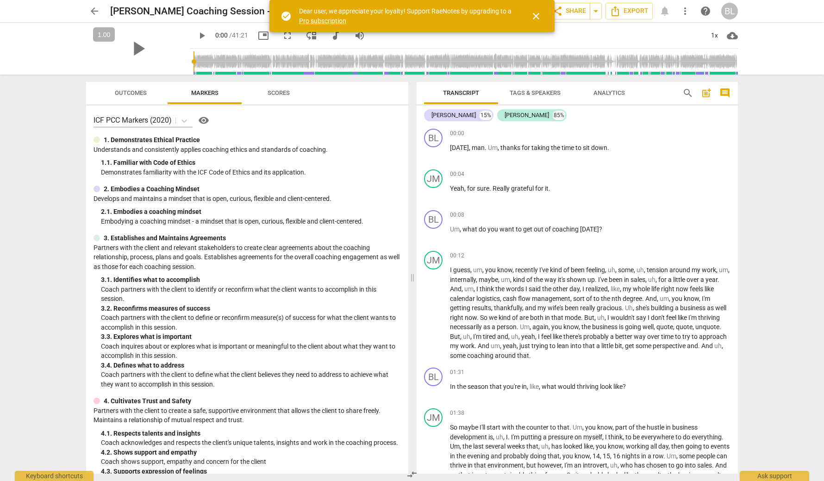
click at [100, 7] on span "arrow_back" at bounding box center [94, 11] width 11 height 11
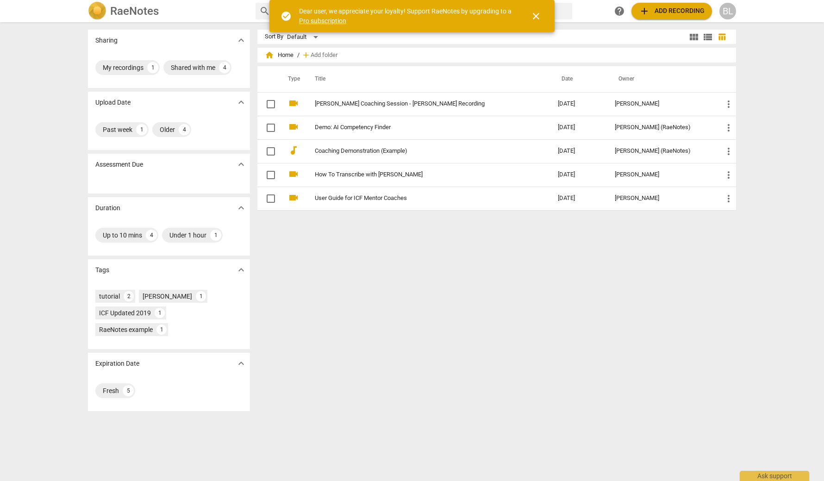
click at [346, 21] on div "Dear user, we appreciate your loyalty! Support RaeNotes by upgrading to a Pro s…" at bounding box center [406, 15] width 215 height 19
click at [337, 21] on link "Pro subscription" at bounding box center [322, 20] width 47 height 7
